Goal: Answer question/provide support: Answer question/provide support

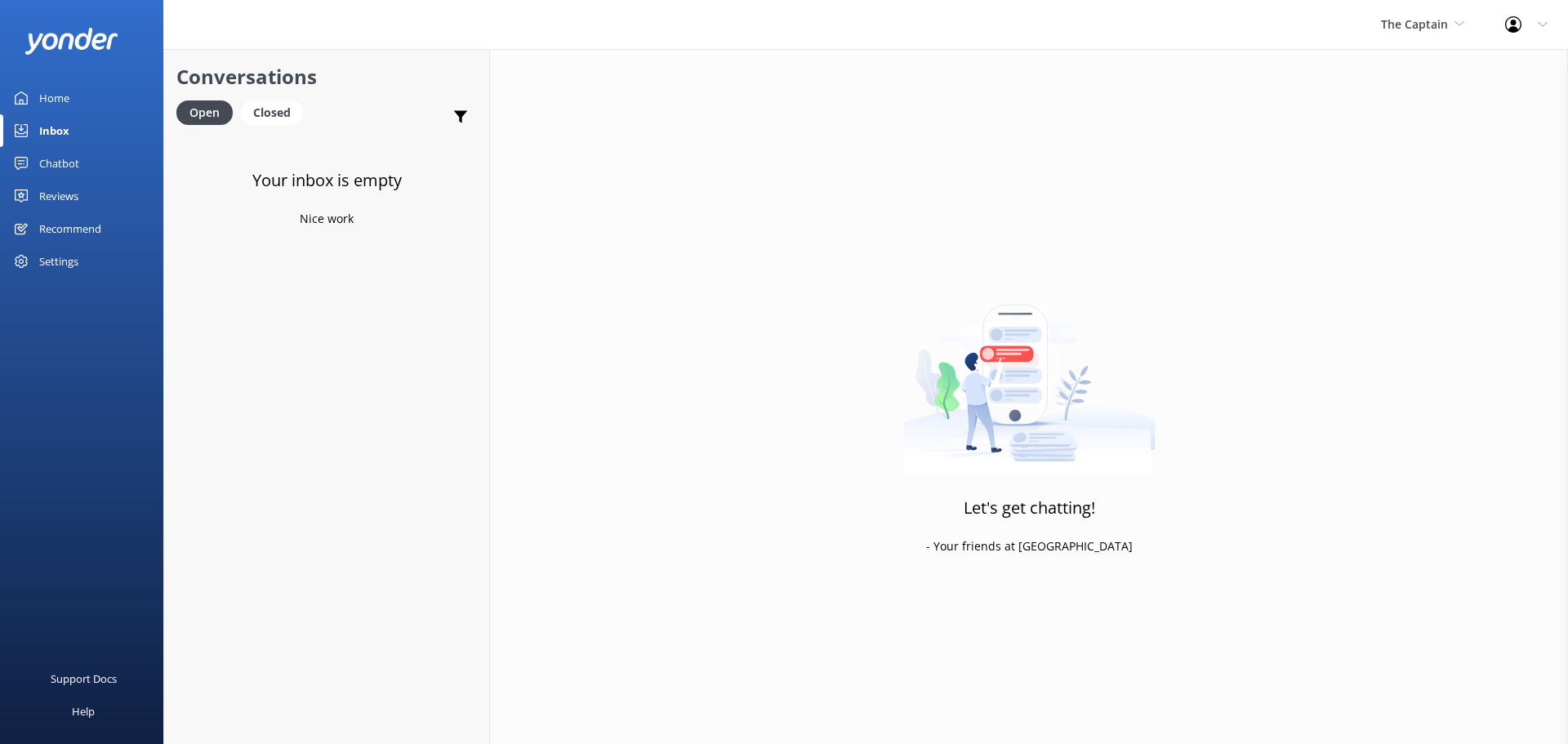
click at [1424, 2] on div "The Captain De Palm Island Aruba's Activities Expert The Captain" at bounding box center [1422, 24] width 124 height 49
click at [1403, 81] on link "De [GEOGRAPHIC_DATA]" at bounding box center [1442, 68] width 164 height 39
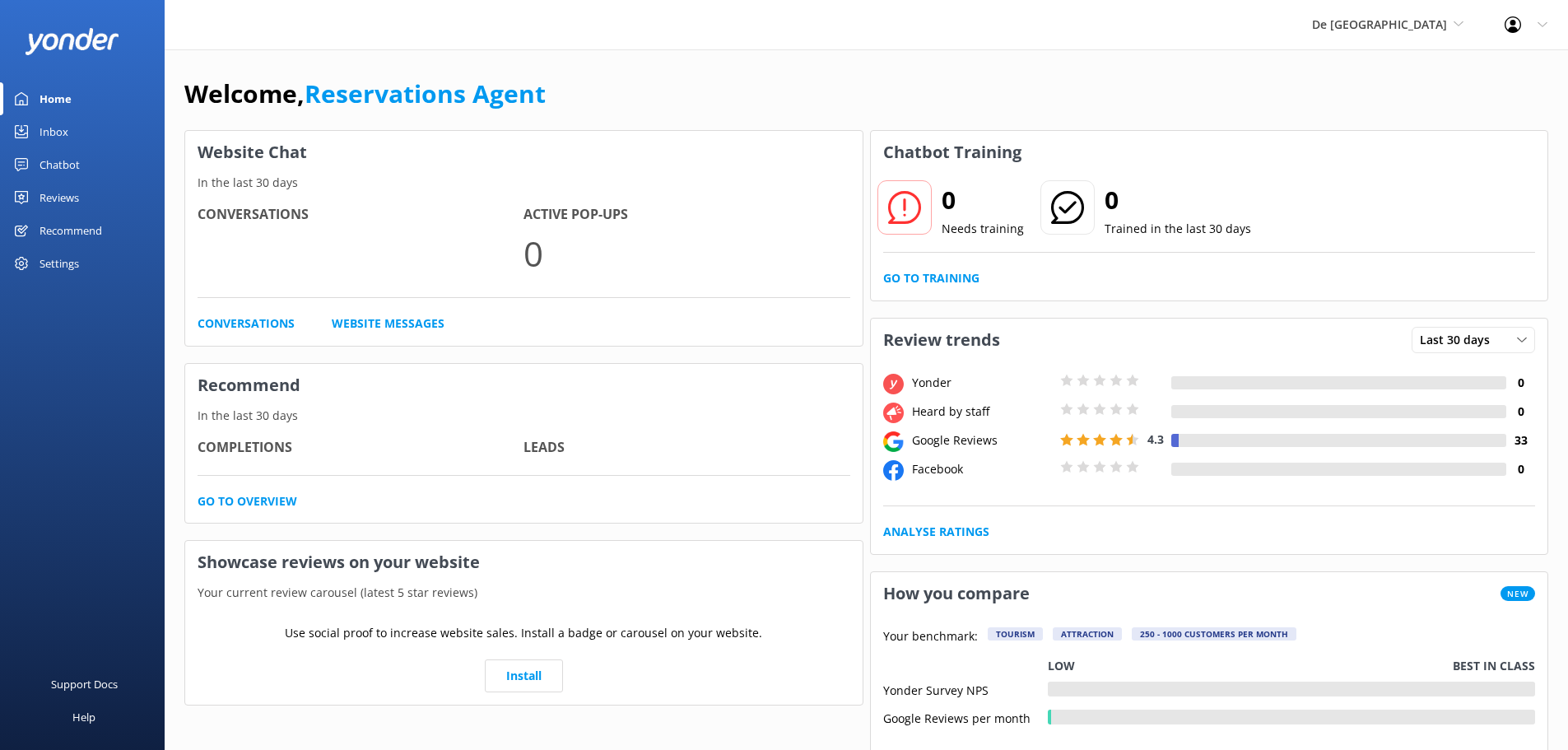
click at [88, 130] on link "Inbox" at bounding box center [82, 131] width 165 height 33
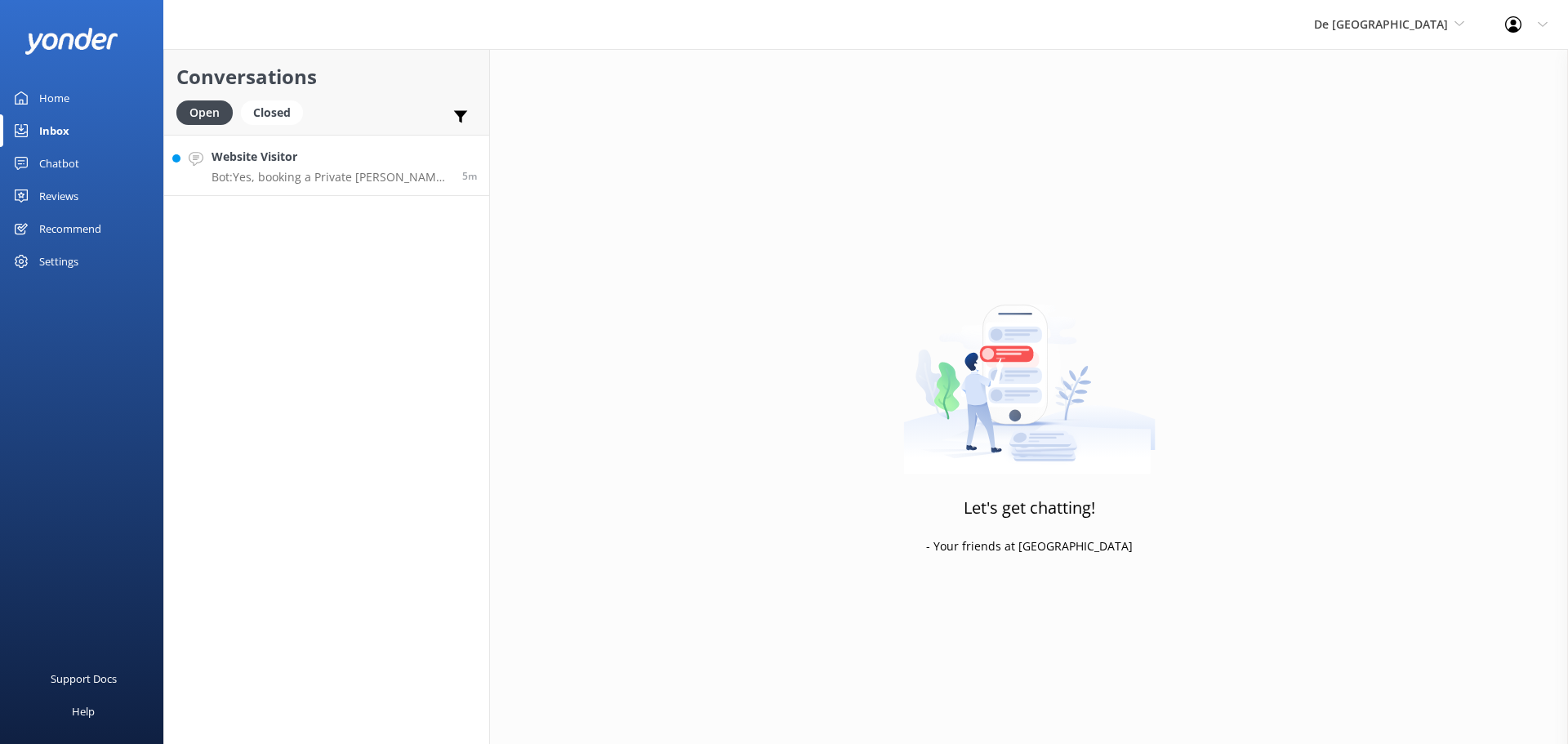
click at [328, 170] on p "Bot: Yes, booking a Private Cabana gives you access to the regular beach areas …" at bounding box center [331, 177] width 239 height 14
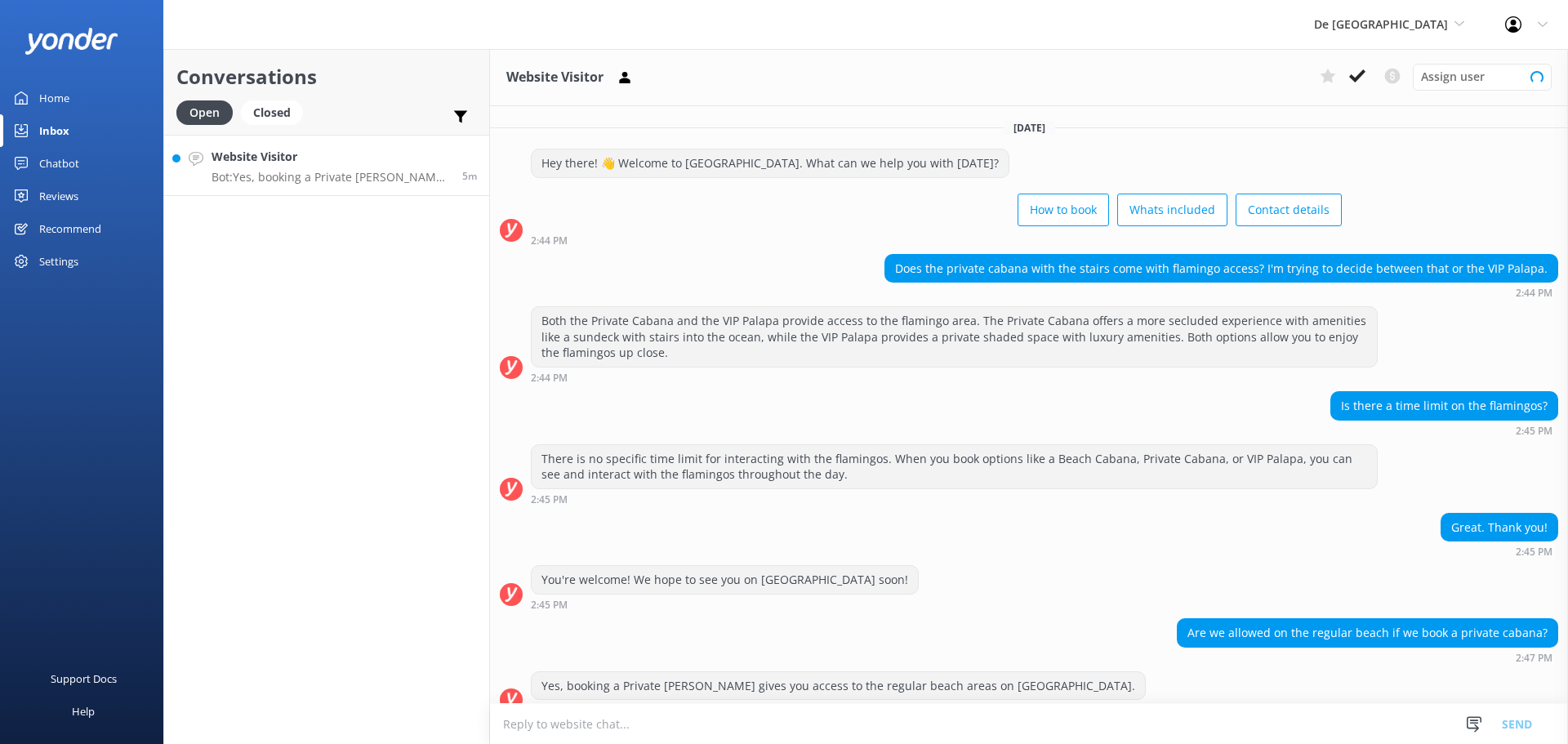
scroll to position [21, 0]
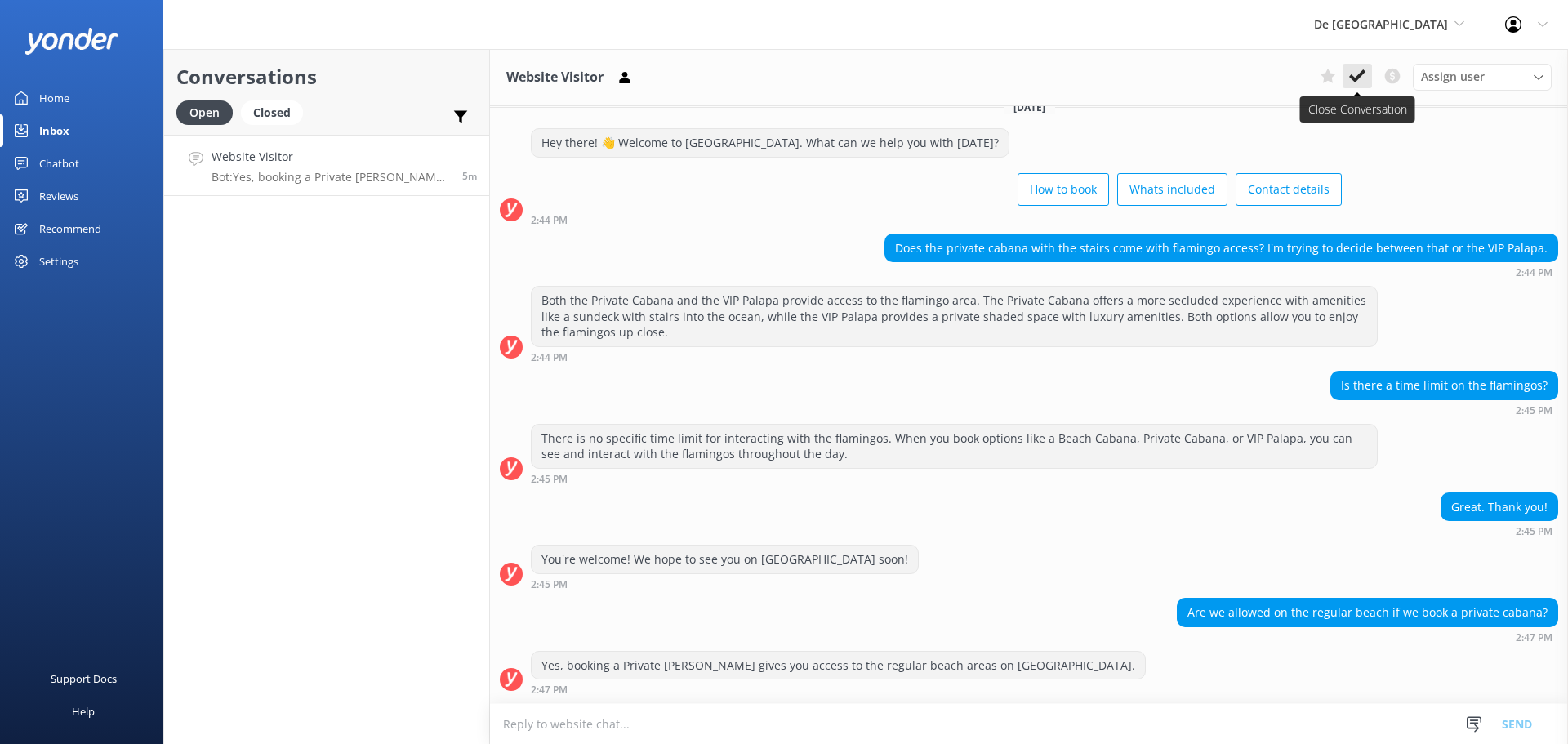
click at [1355, 74] on icon at bounding box center [1357, 76] width 16 height 16
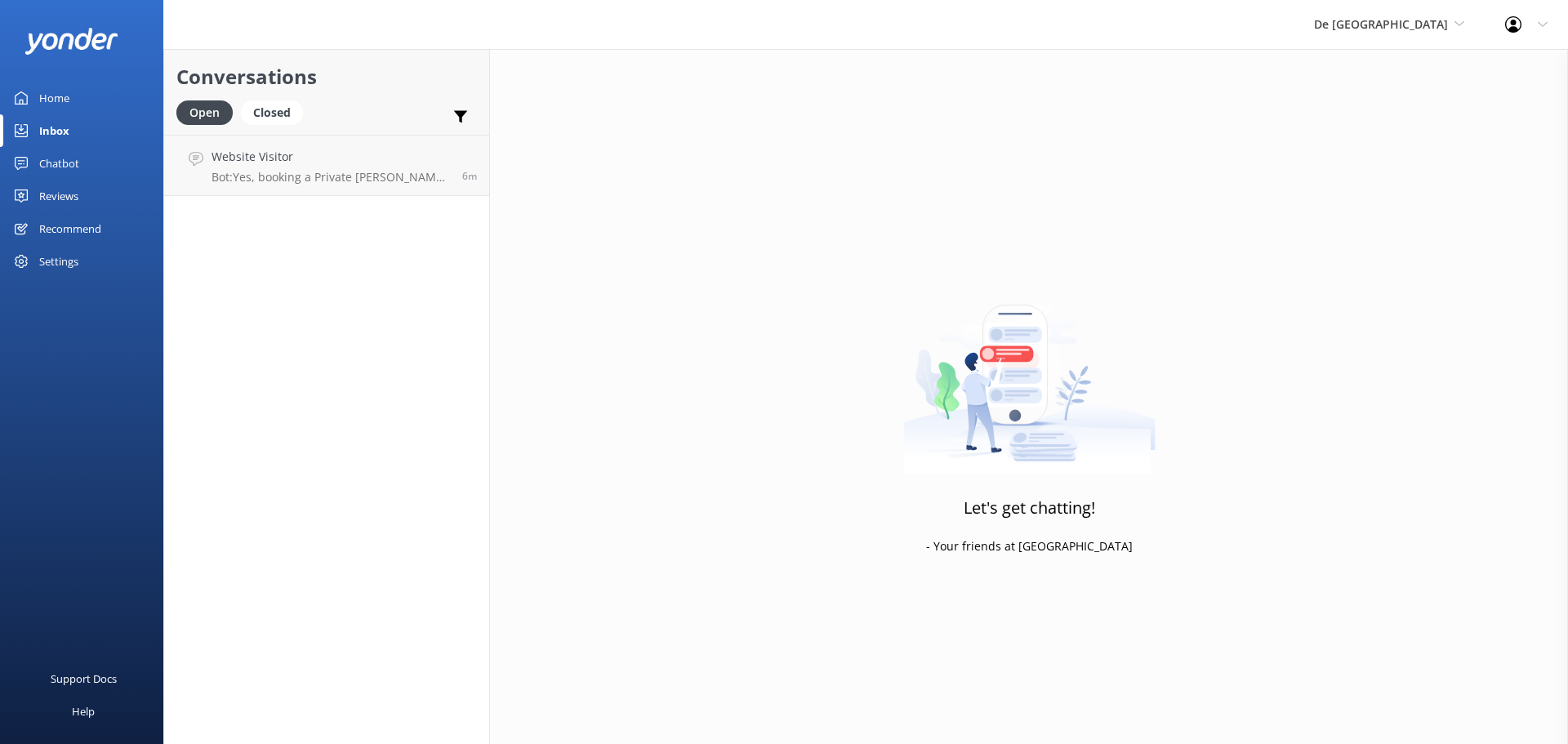
click at [1404, 38] on div "De Palm Island De Palm Island Aruba's Activities Expert The Captain" at bounding box center [1389, 24] width 191 height 49
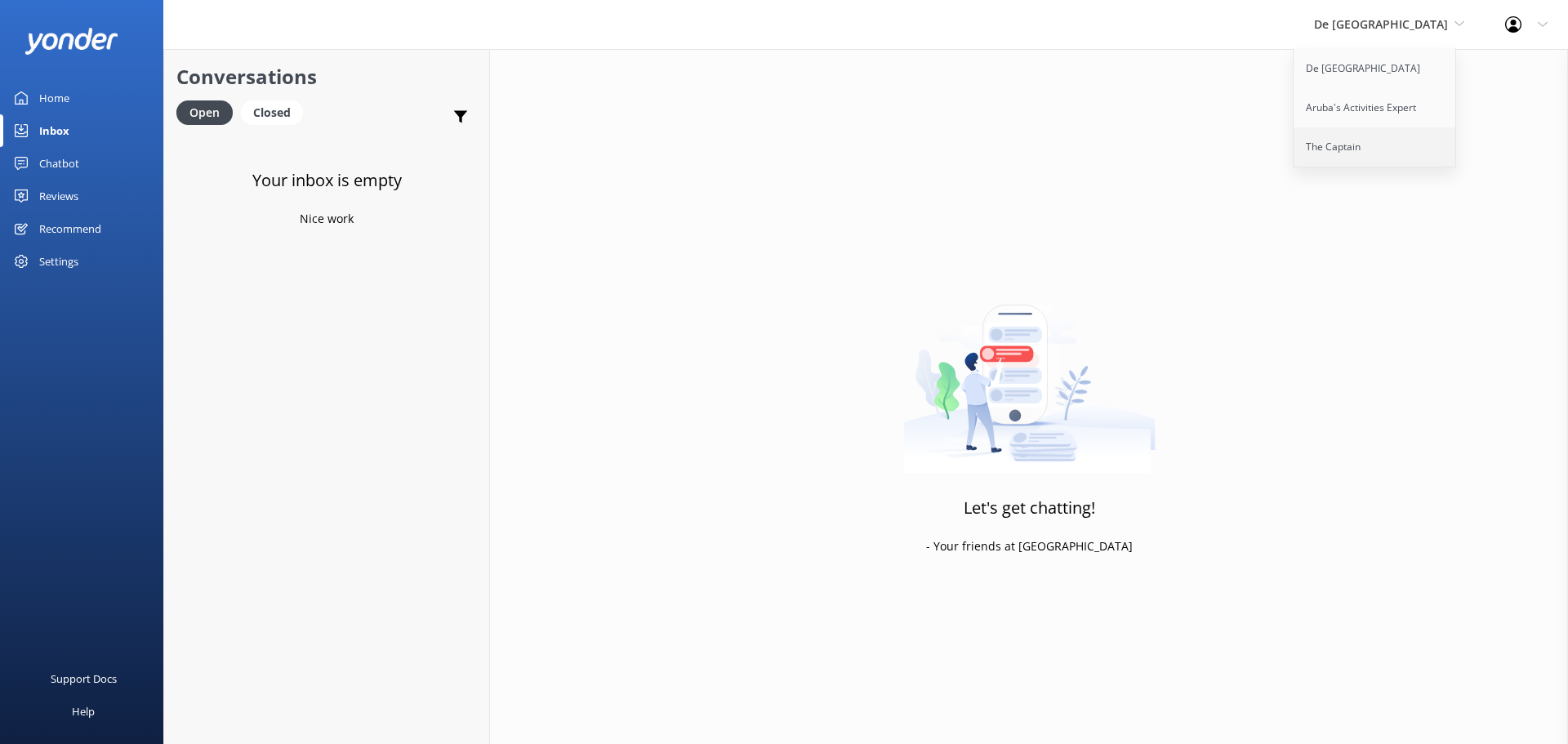
click at [1399, 143] on link "The Captain" at bounding box center [1375, 147] width 164 height 39
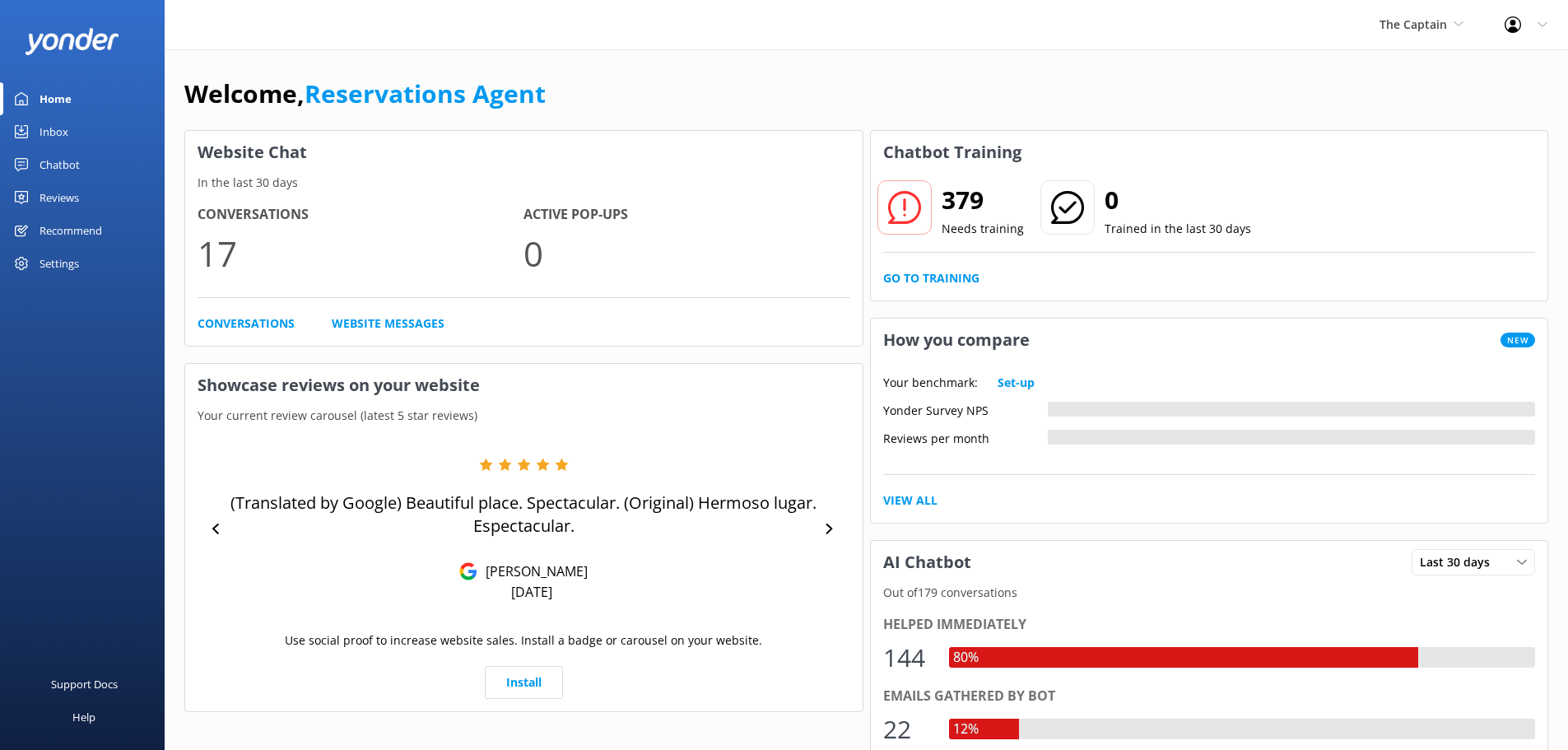
click at [55, 125] on div "Inbox" at bounding box center [54, 131] width 29 height 33
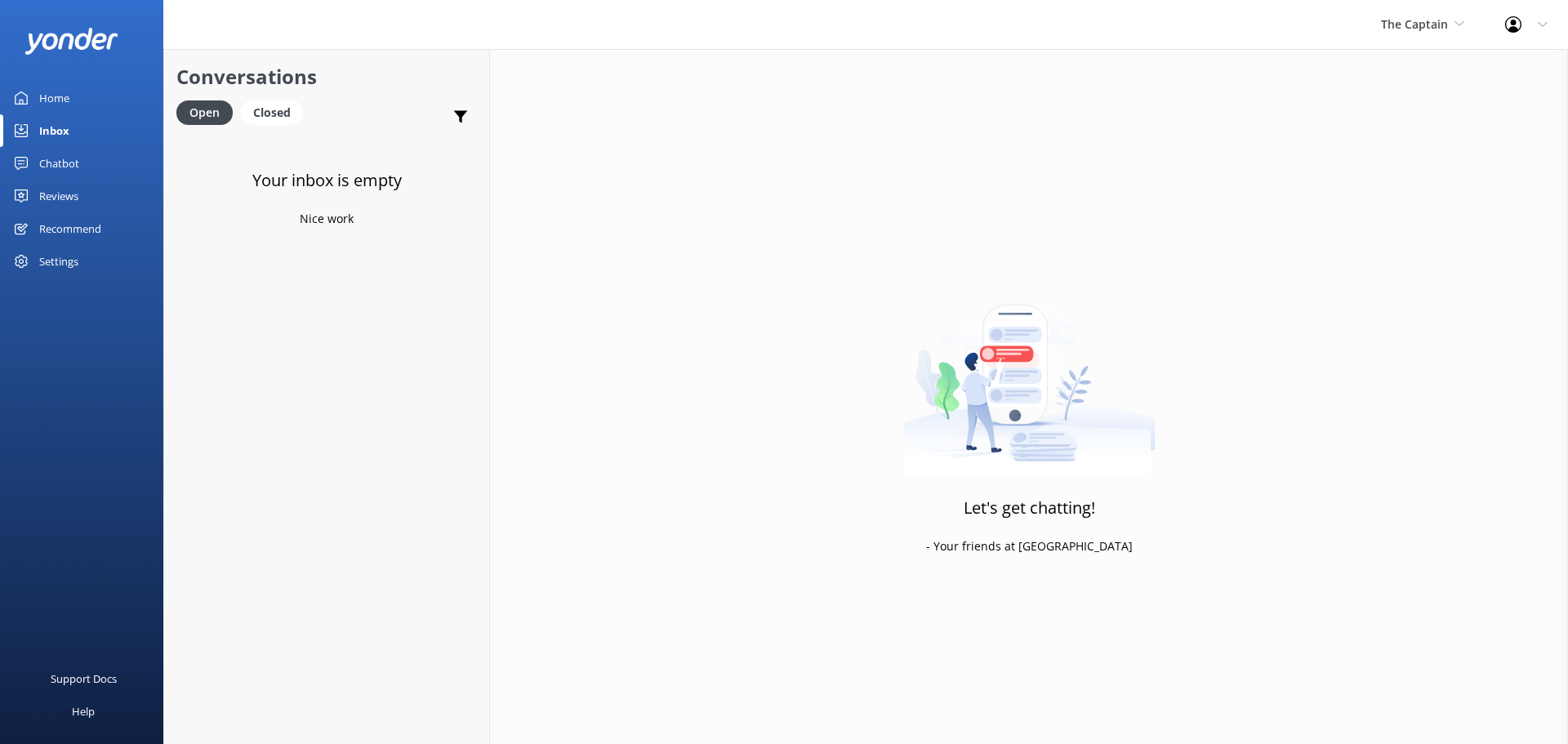
click at [1442, 37] on div "The Captain De Palm Island Aruba's Activities Expert The Captain" at bounding box center [1422, 24] width 124 height 49
click at [1414, 99] on link "Aruba's Activities Expert" at bounding box center [1442, 107] width 164 height 39
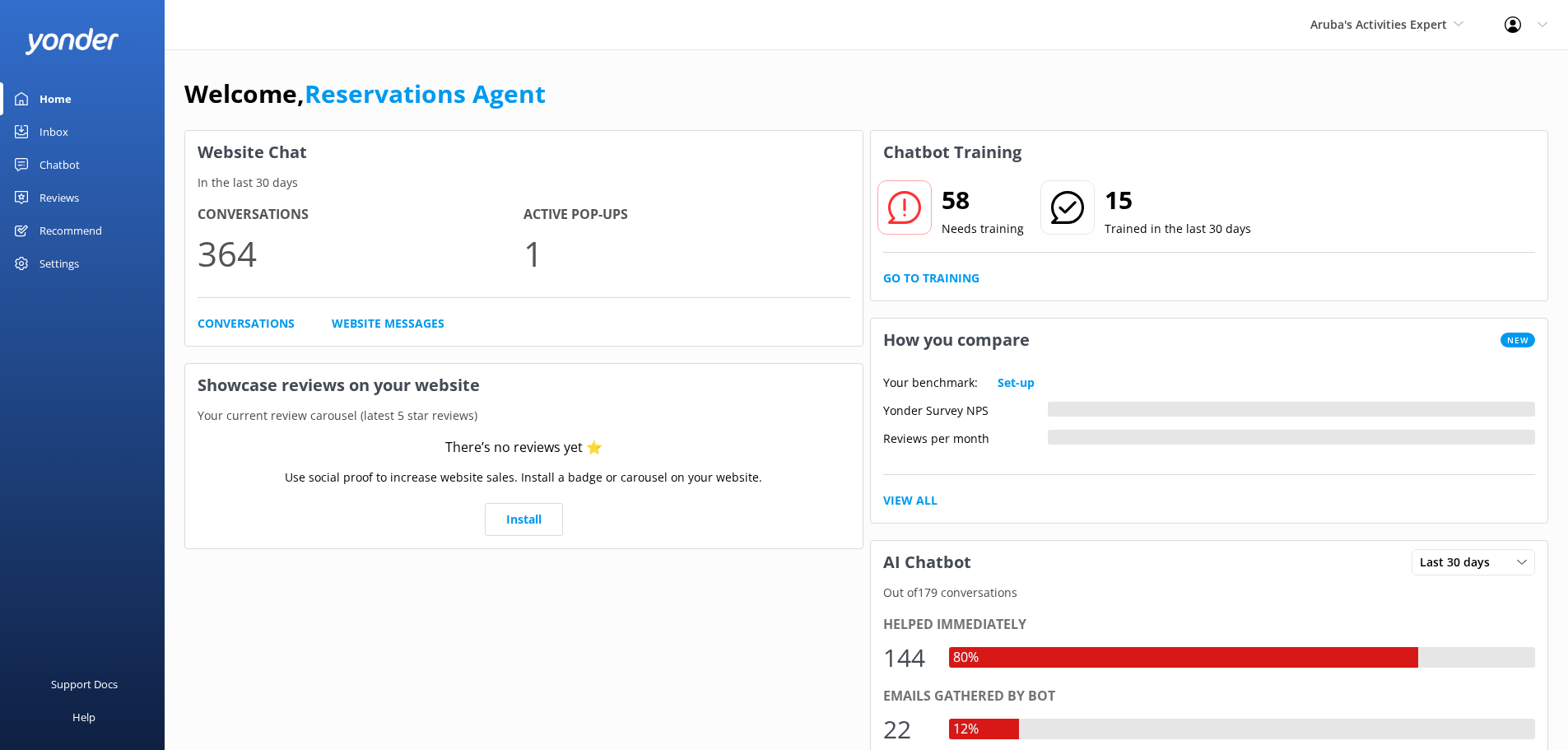
click at [67, 120] on div "Inbox" at bounding box center [54, 131] width 29 height 33
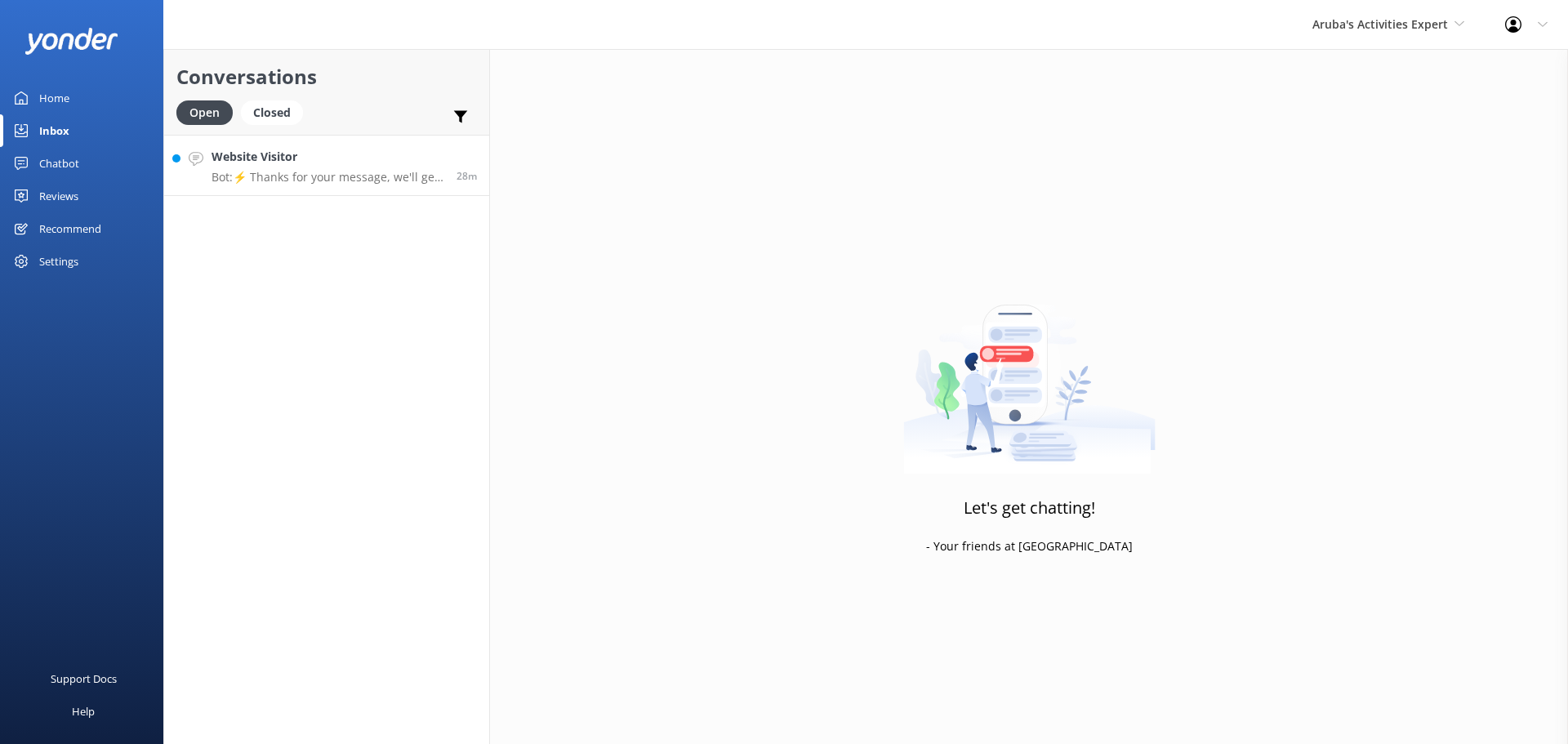
click at [423, 172] on p "Bot: ⚡ Thanks for your message, we'll get back to you as soon as we can." at bounding box center [328, 177] width 233 height 14
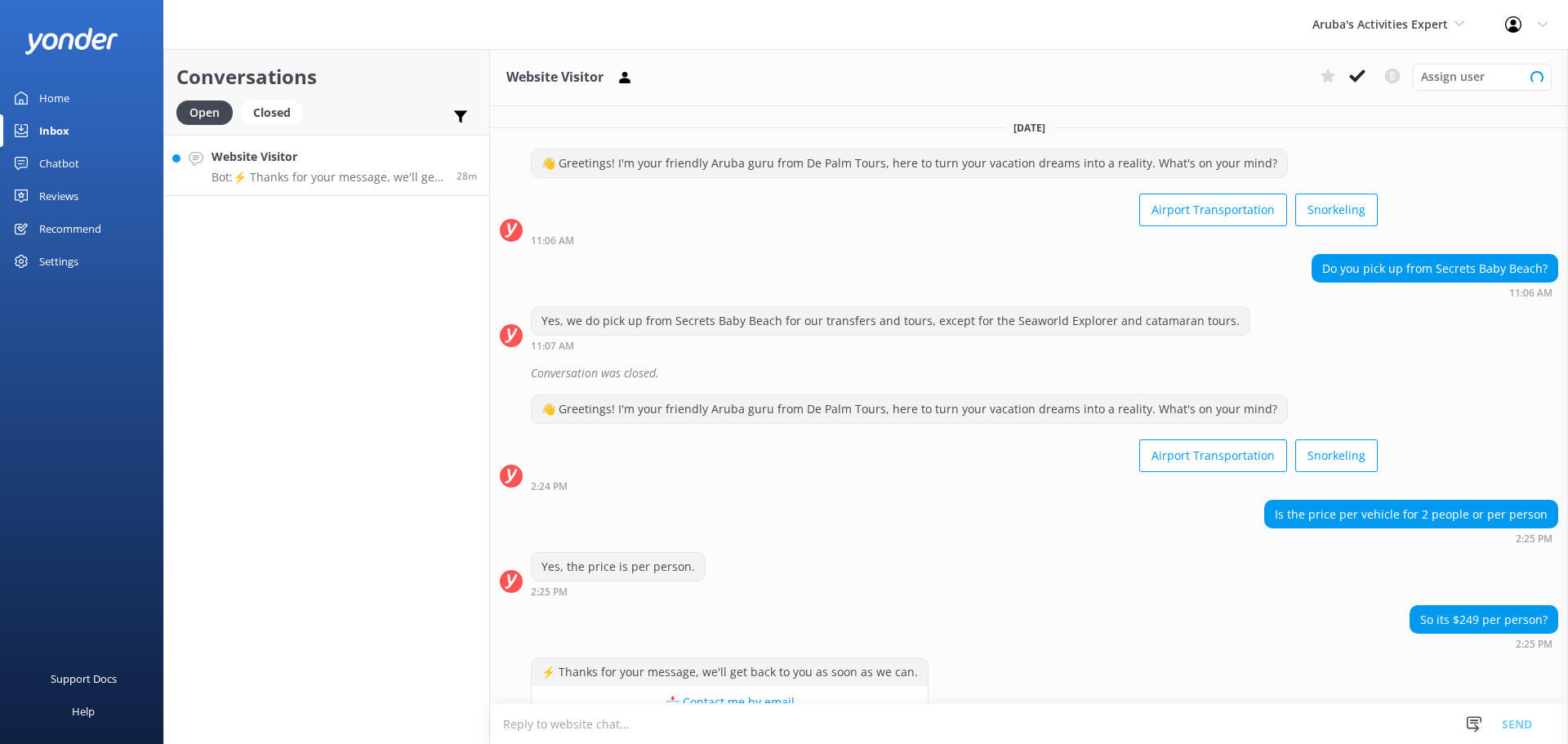
scroll to position [40, 0]
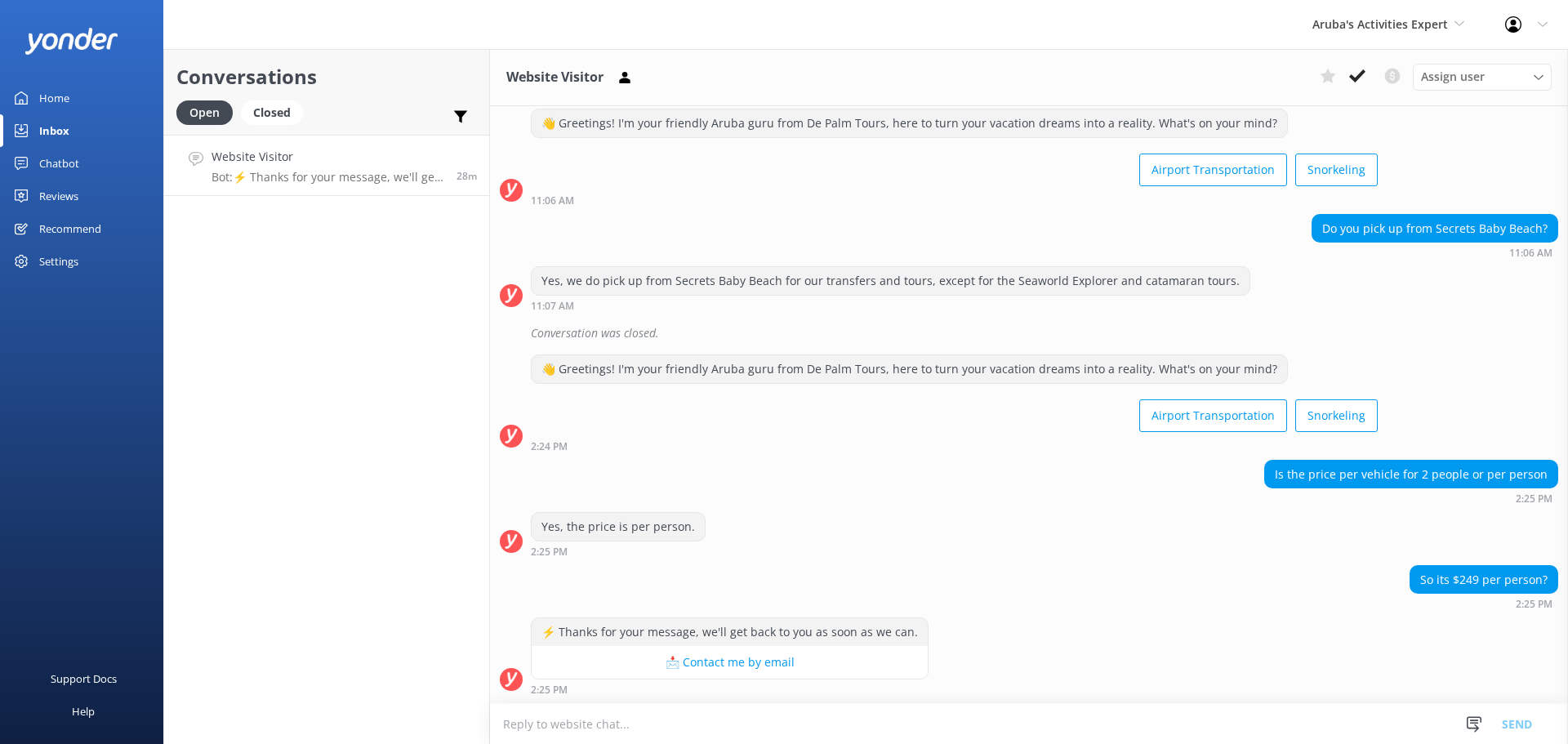
click at [851, 715] on textarea at bounding box center [1029, 724] width 1078 height 40
type textarea "for 2 people"
click at [1516, 722] on button "Send" at bounding box center [1517, 723] width 62 height 41
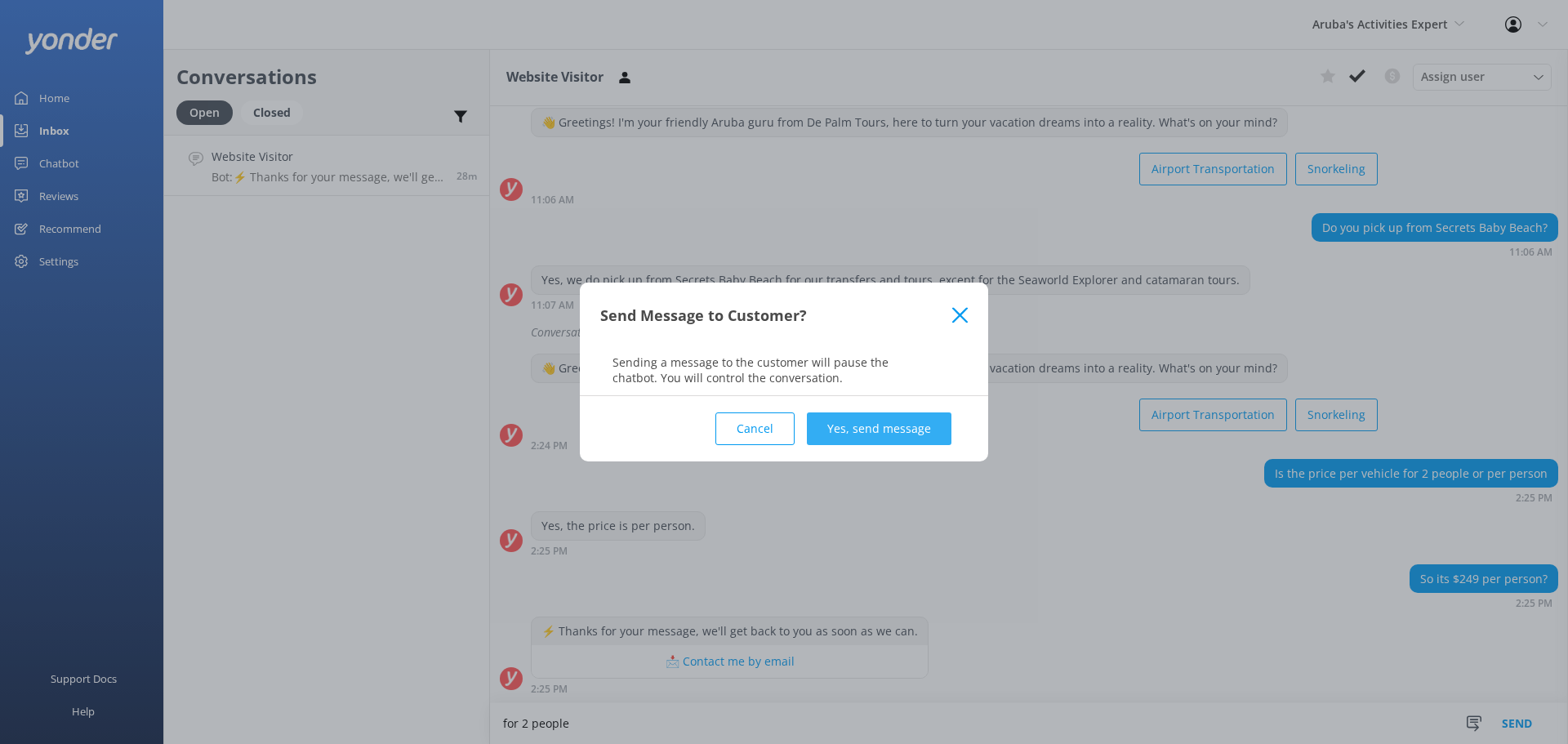
click at [893, 416] on button "Yes, send message" at bounding box center [879, 429] width 145 height 33
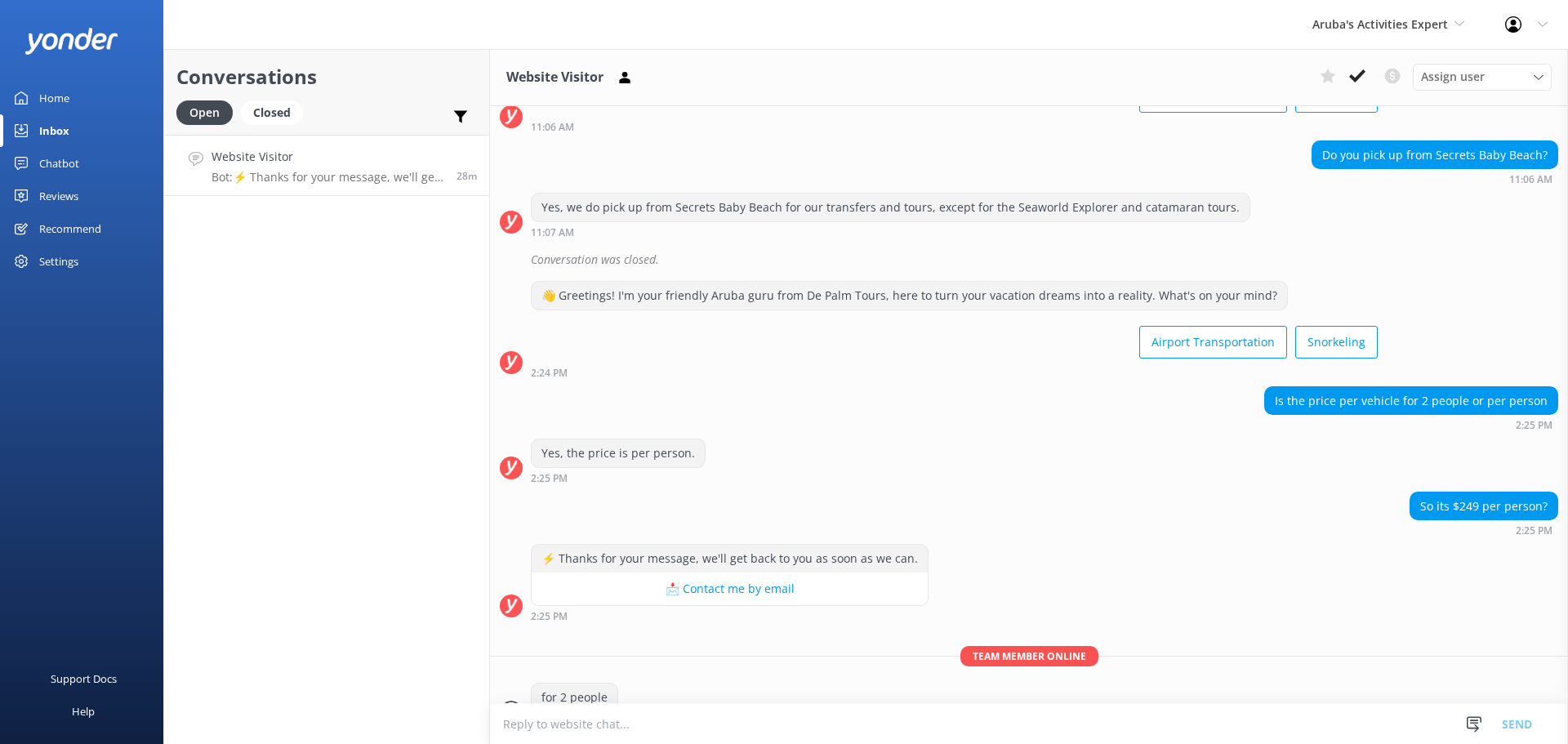
scroll to position [147, 0]
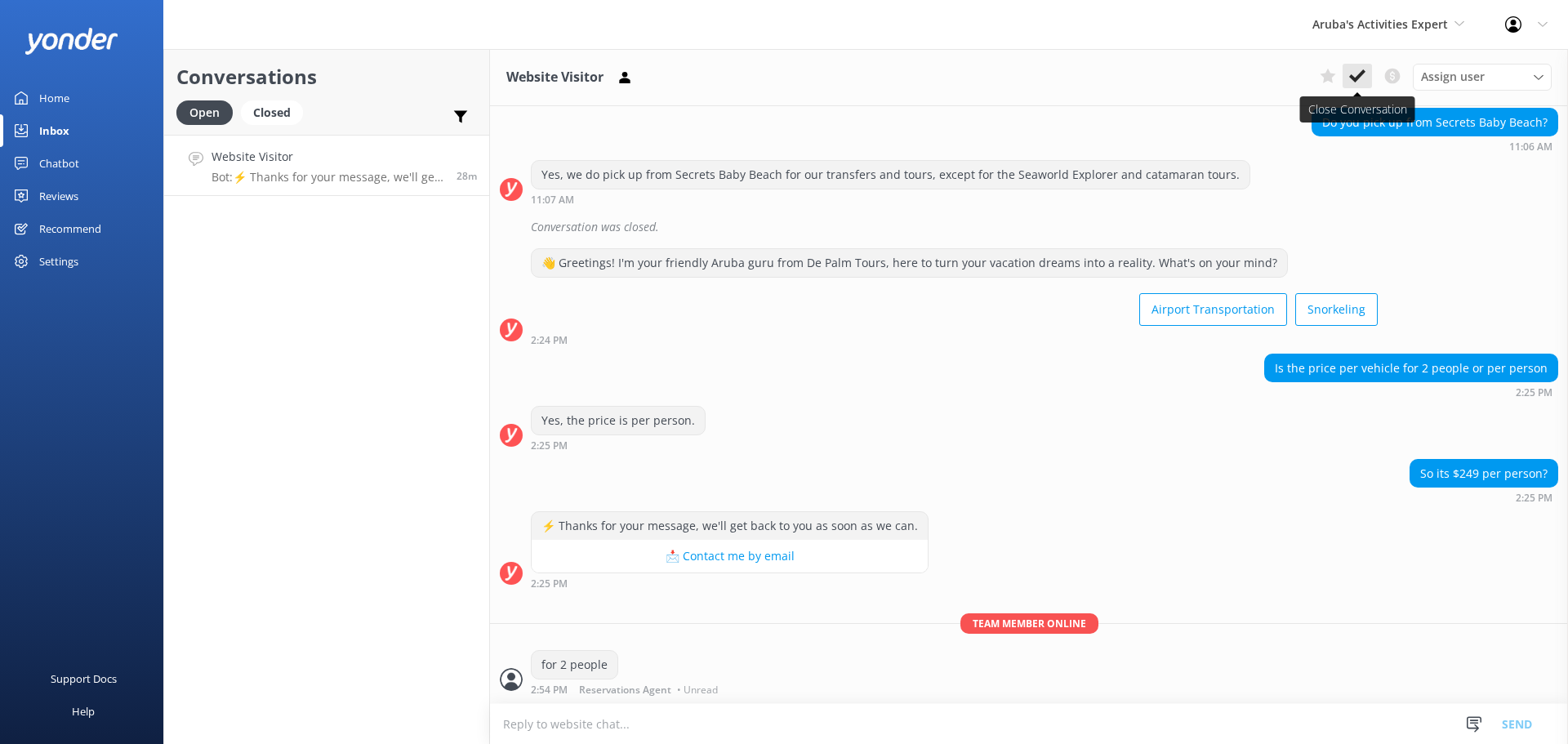
click at [1349, 77] on icon at bounding box center [1357, 76] width 16 height 16
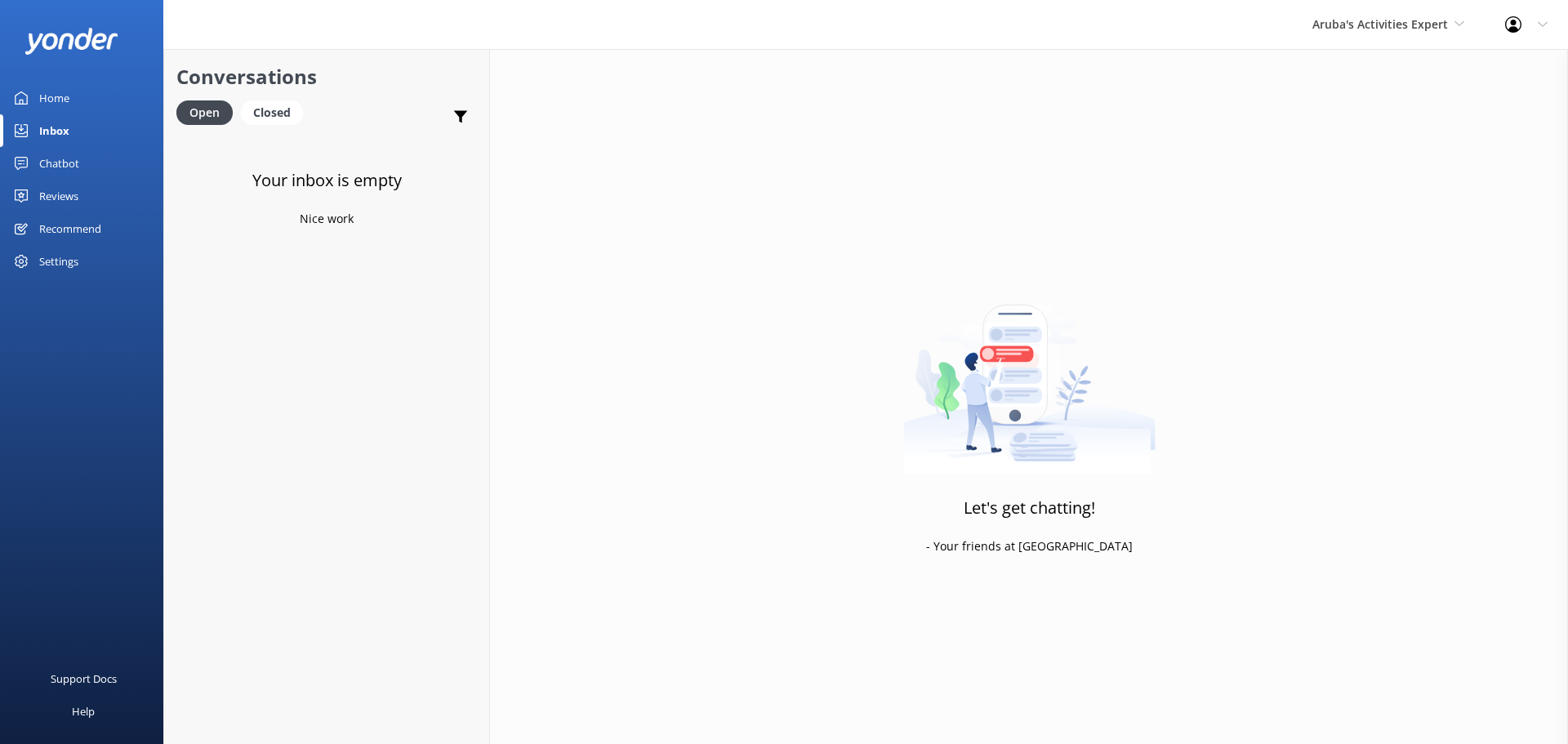
click at [1346, 13] on div "Aruba's Activities Expert De Palm Island Aruba's Activities Expert The Captain" at bounding box center [1388, 24] width 193 height 49
click at [1336, 62] on link "De [GEOGRAPHIC_DATA]" at bounding box center [1373, 68] width 164 height 39
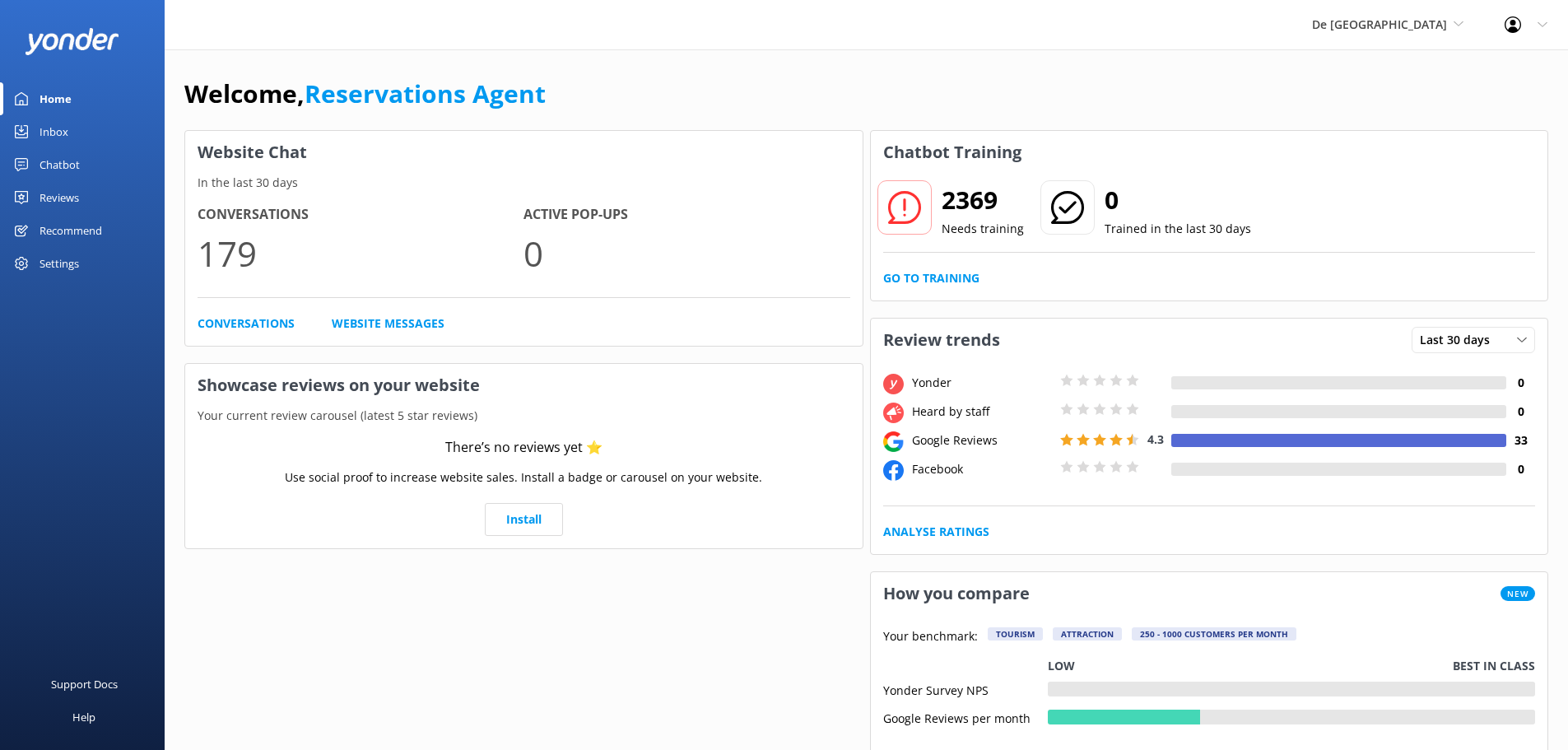
click at [57, 121] on div "Inbox" at bounding box center [54, 131] width 29 height 33
